Goal: Transaction & Acquisition: Purchase product/service

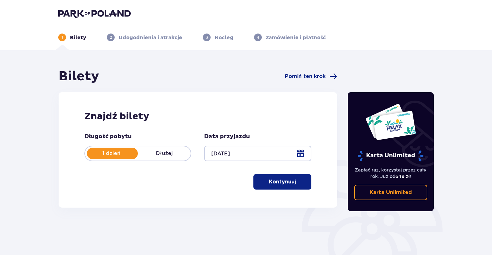
click at [342, 200] on div "Bilety Pomiń ten krok Znajdź bilety Długość pobytu 1 dzień Dłużej Data przyjazd…" at bounding box center [198, 141] width 289 height 147
click at [283, 182] on p "Kontynuuj" at bounding box center [282, 181] width 27 height 7
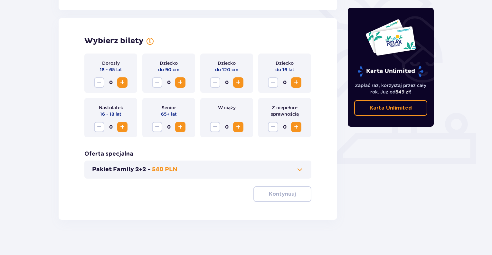
scroll to position [172, 0]
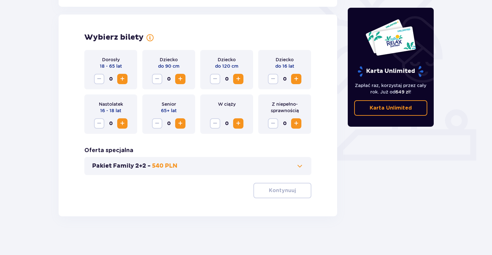
click at [122, 76] on span "Increase" at bounding box center [123, 79] width 8 height 8
click at [288, 190] on p "Kontynuuj" at bounding box center [282, 190] width 27 height 7
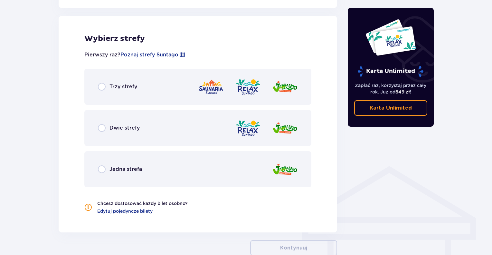
scroll to position [358, 0]
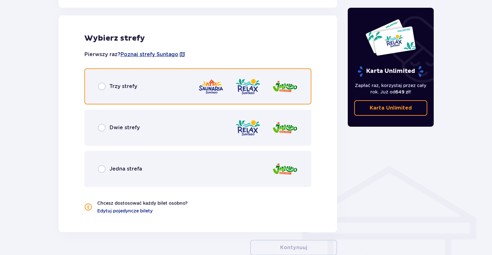
click at [101, 86] on input "radio" at bounding box center [102, 87] width 8 height 8
radio input "true"
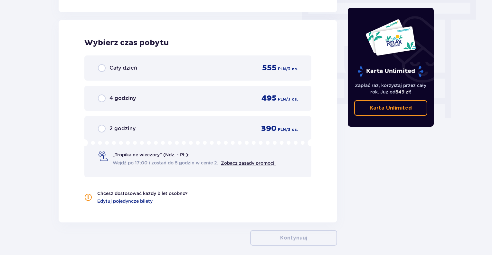
scroll to position [582, 0]
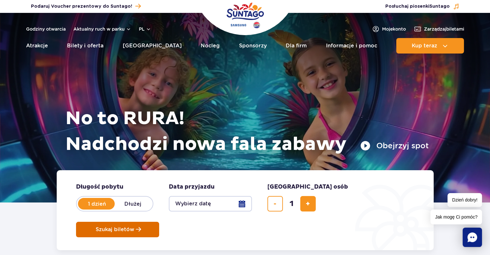
click at [134, 227] on span "Szukaj biletów" at bounding box center [115, 230] width 39 height 6
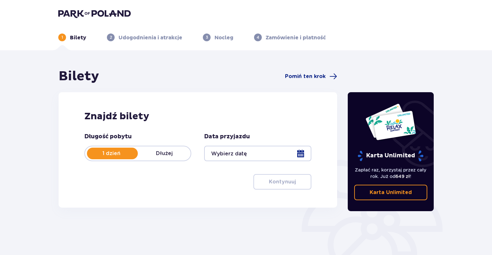
click at [301, 153] on div at bounding box center [257, 153] width 107 height 15
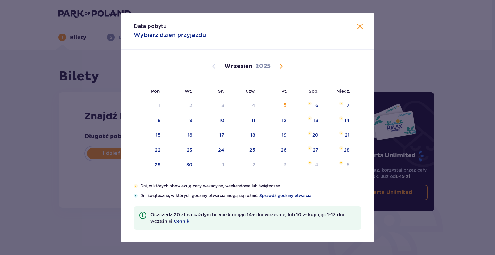
click at [279, 67] on span "Calendar" at bounding box center [281, 67] width 8 height 8
click at [189, 135] on div "16" at bounding box center [190, 135] width 5 height 6
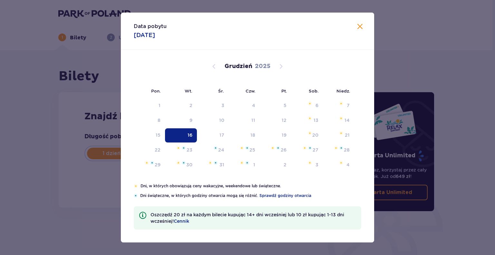
type input "16.12.25"
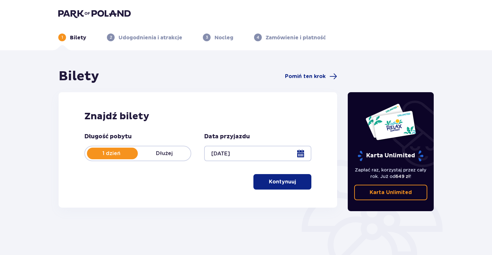
click at [283, 182] on p "Kontynuuj" at bounding box center [282, 181] width 27 height 7
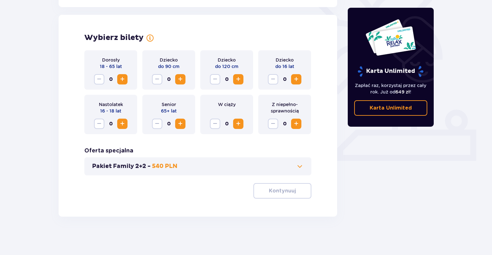
scroll to position [172, 0]
click at [122, 78] on span "Increase" at bounding box center [123, 79] width 8 height 8
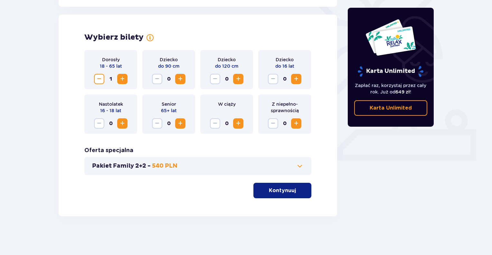
click at [277, 190] on p "Kontynuuj" at bounding box center [282, 190] width 27 height 7
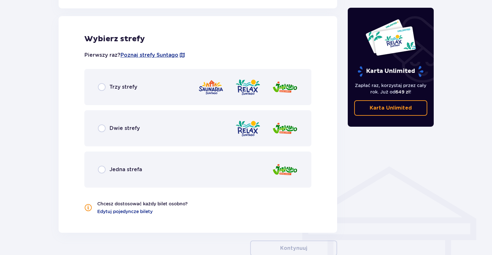
scroll to position [358, 0]
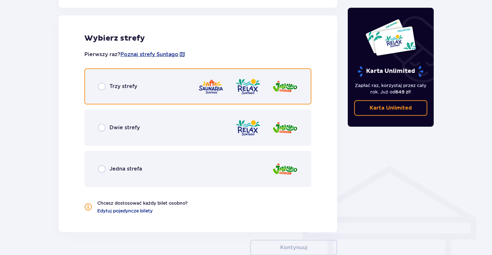
click at [102, 85] on input "radio" at bounding box center [102, 87] width 8 height 8
radio input "true"
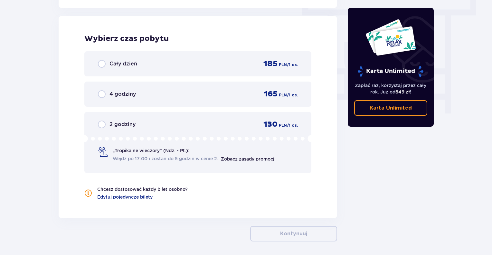
scroll to position [582, 0]
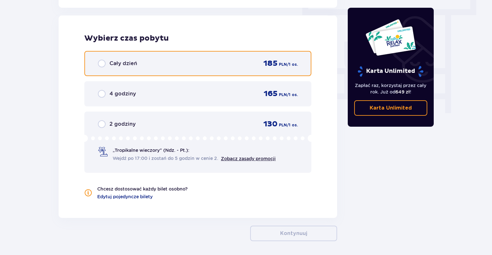
click at [100, 65] on input "radio" at bounding box center [102, 64] width 8 height 8
radio input "true"
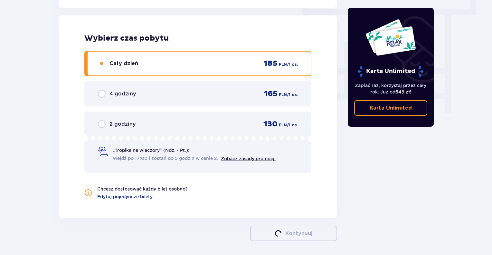
click at [100, 65] on input "radio" at bounding box center [102, 64] width 8 height 8
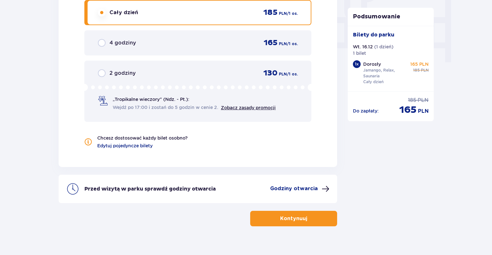
scroll to position [642, 0]
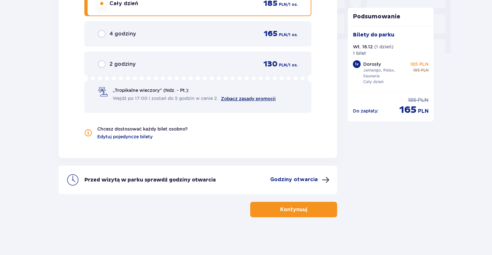
click at [247, 98] on link "Zobacz zasady promocji" at bounding box center [248, 98] width 55 height 5
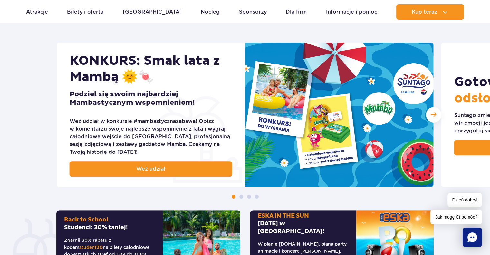
scroll to position [258, 0]
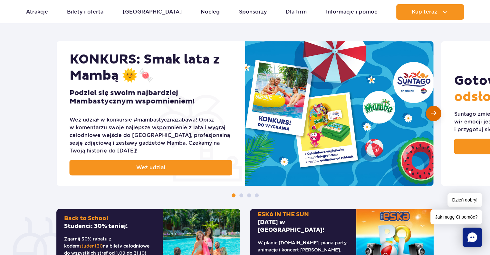
click at [434, 115] on span "Następny slajd" at bounding box center [433, 113] width 5 height 6
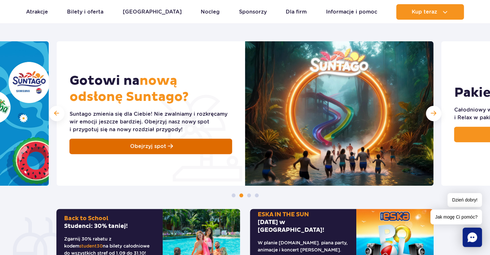
click at [157, 147] on span "Obejrzyj spot" at bounding box center [148, 146] width 36 height 8
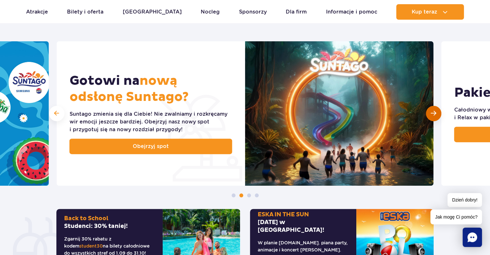
click at [435, 116] on span "Następny slajd" at bounding box center [433, 113] width 5 height 6
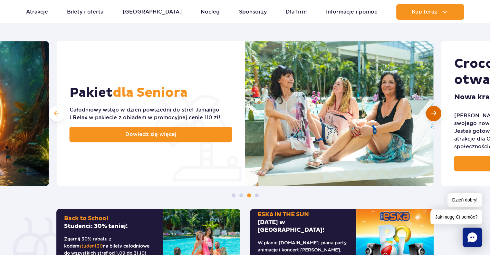
click at [435, 116] on span "Następny slajd" at bounding box center [433, 113] width 5 height 6
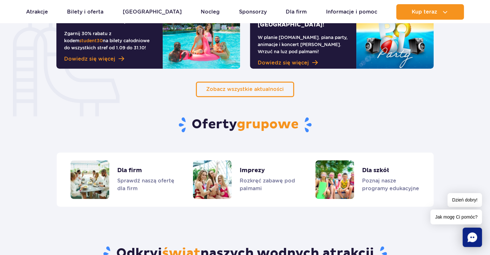
scroll to position [477, 0]
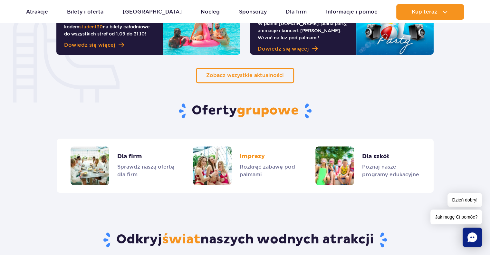
click at [248, 175] on link "Imprezy" at bounding box center [245, 165] width 104 height 39
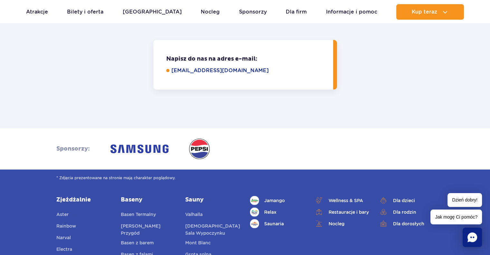
scroll to position [1907, 0]
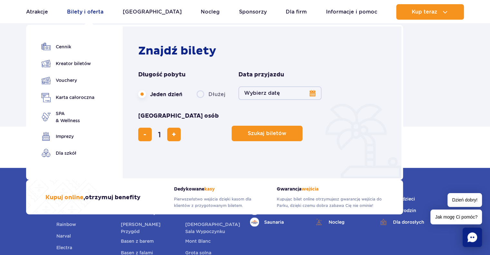
click at [85, 10] on link "Bilety i oferta" at bounding box center [85, 11] width 36 height 15
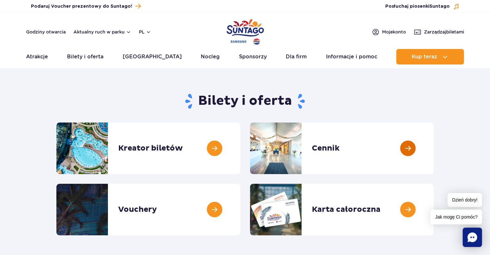
click at [434, 149] on link at bounding box center [434, 148] width 0 height 52
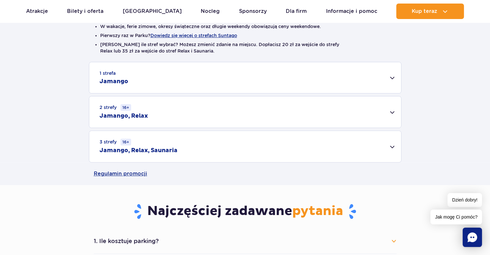
scroll to position [180, 0]
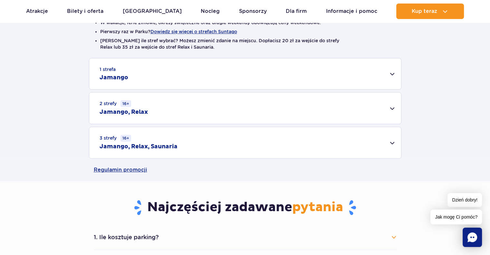
click at [392, 143] on div "3 strefy 16+ Jamango, Relax, Saunaria" at bounding box center [245, 142] width 312 height 31
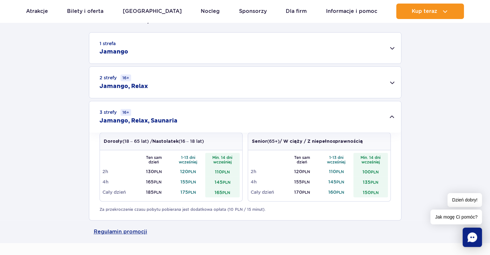
scroll to position [0, 0]
